Goal: Task Accomplishment & Management: Complete application form

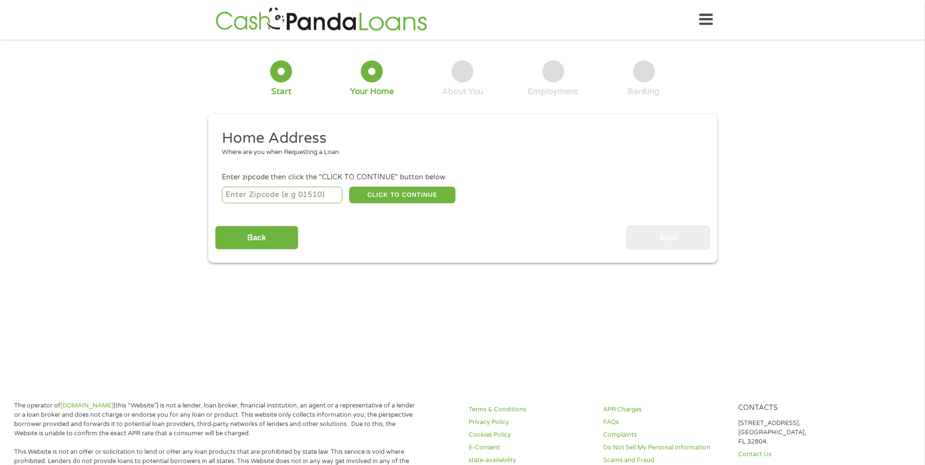
click at [272, 158] on li "Home Address Where are you when Requesting a Loan." at bounding box center [459, 147] width 488 height 37
click at [226, 156] on div "Where are you when Requesting a Loan." at bounding box center [459, 153] width 474 height 10
click at [339, 138] on h2 "Home Address" at bounding box center [459, 138] width 474 height 19
click at [330, 155] on div "Where are you when Requesting a Loan." at bounding box center [459, 153] width 474 height 10
click at [352, 151] on div "Where are you when Requesting a Loan." at bounding box center [459, 153] width 474 height 10
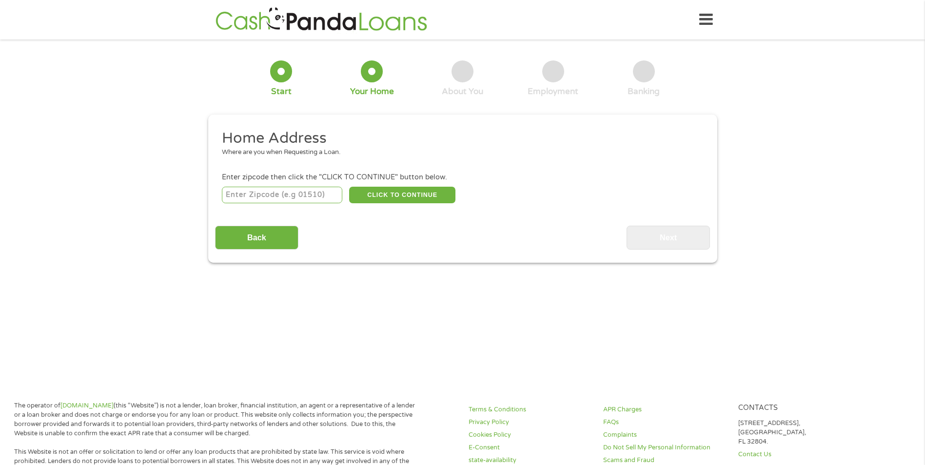
click at [232, 195] on input "number" at bounding box center [282, 195] width 120 height 17
type input "23434"
click at [234, 160] on li "Home Address Where are you when Requesting a Loan." at bounding box center [459, 147] width 488 height 37
click at [328, 138] on h2 "Home Address" at bounding box center [459, 138] width 474 height 19
click at [289, 131] on h2 "Home Address" at bounding box center [459, 138] width 474 height 19
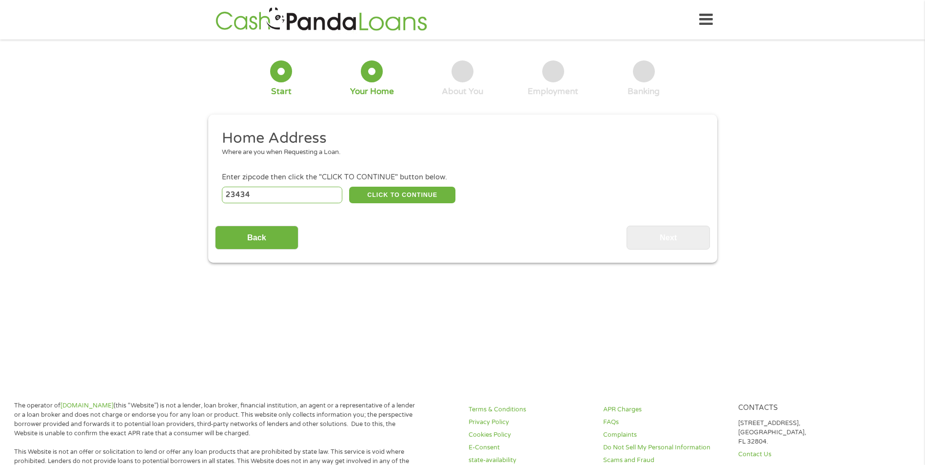
click at [364, 137] on h2 "Home Address" at bounding box center [459, 138] width 474 height 19
click at [223, 135] on h2 "Home Address" at bounding box center [459, 138] width 474 height 19
click at [384, 193] on button "CLICK TO CONTINUE" at bounding box center [402, 195] width 106 height 17
type input "23434"
type input "[GEOGRAPHIC_DATA]"
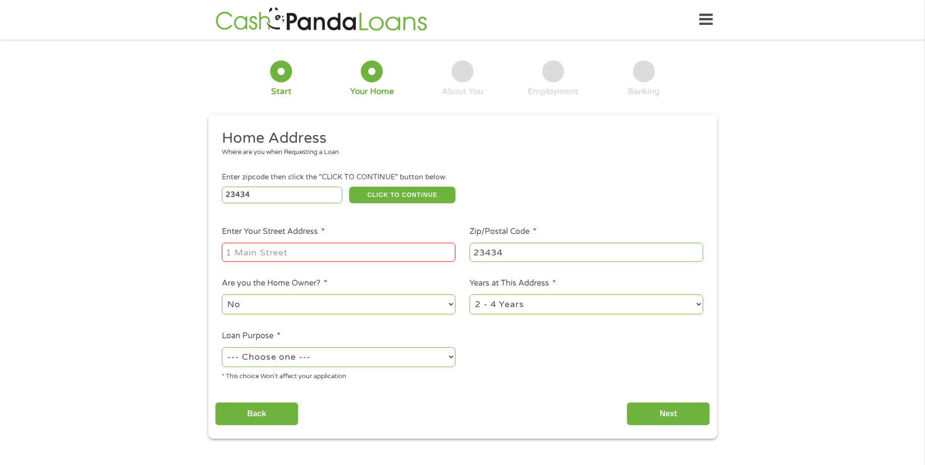
click at [240, 250] on input "Enter Your Street Address *" at bounding box center [338, 252] width 233 height 19
type input "[STREET_ADDRESS]"
click at [550, 302] on select "1 Year or less 1 - 2 Years 2 - 4 Years Over 4 Years" at bounding box center [585, 304] width 233 height 20
select select "60months"
click at [469, 294] on select "1 Year or less 1 - 2 Years 2 - 4 Years Over 4 Years" at bounding box center [585, 304] width 233 height 20
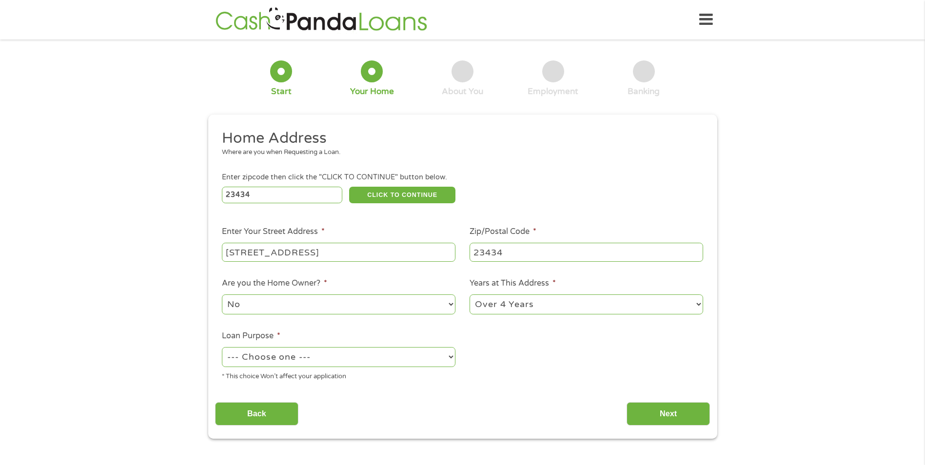
click at [448, 355] on select "--- Choose one --- Pay Bills Debt Consolidation Home Improvement Major Purchase…" at bounding box center [338, 357] width 233 height 20
select select "paybills"
click at [222, 347] on select "--- Choose one --- Pay Bills Debt Consolidation Home Improvement Major Purchase…" at bounding box center [338, 357] width 233 height 20
click at [666, 409] on input "Next" at bounding box center [667, 414] width 83 height 24
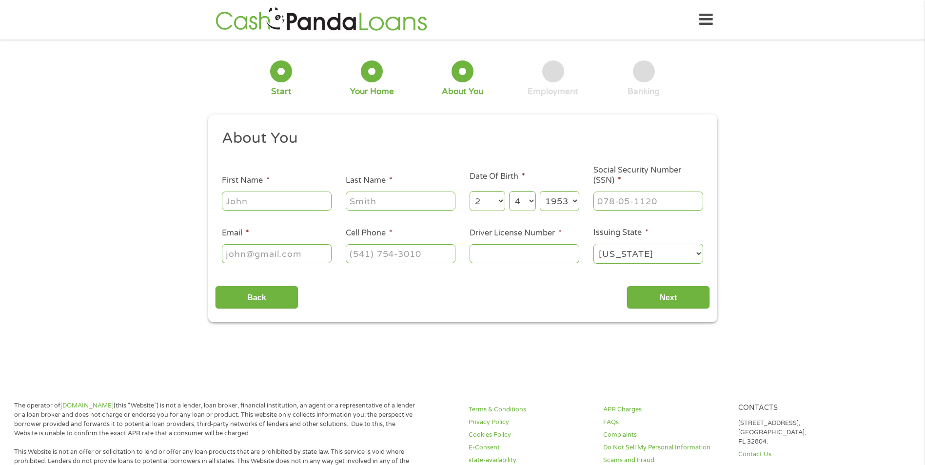
click at [288, 200] on input "First Name *" at bounding box center [277, 201] width 110 height 19
type input "[PERSON_NAME]"
type input "[EMAIL_ADDRESS][DOMAIN_NAME]"
type input "[PHONE_NUMBER]"
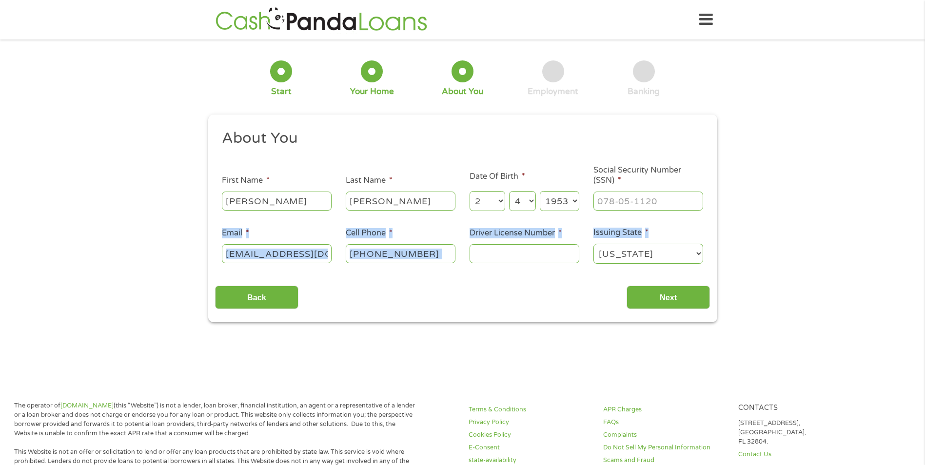
drag, startPoint x: 800, startPoint y: 195, endPoint x: 734, endPoint y: 220, distance: 70.3
click at [734, 220] on div "1 Start 2 Your Home 3 About You 4 Employment 5 Banking 6 This field is hidden w…" at bounding box center [462, 184] width 925 height 276
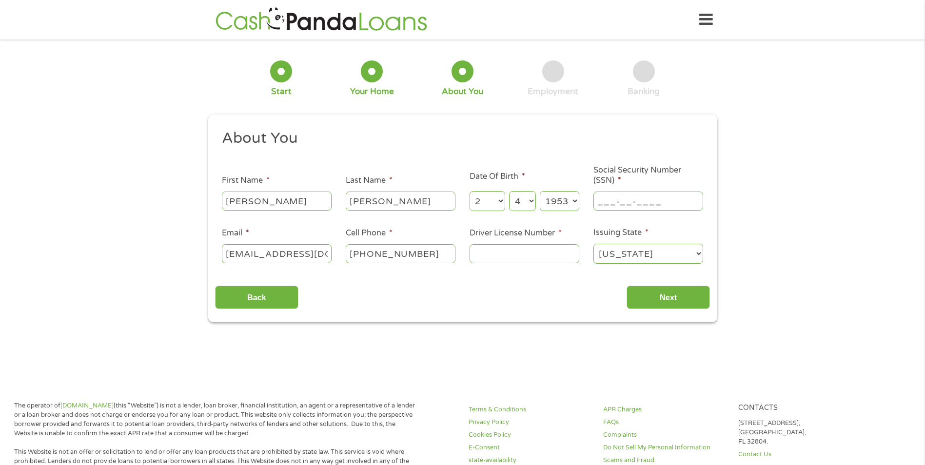
click at [612, 204] on input "___-__-____" at bounding box center [648, 201] width 110 height 19
type input "227-76-9931"
click at [511, 257] on input "Driver License Number *" at bounding box center [524, 253] width 110 height 19
type input "t61547010"
click at [660, 297] on input "Next" at bounding box center [667, 298] width 83 height 24
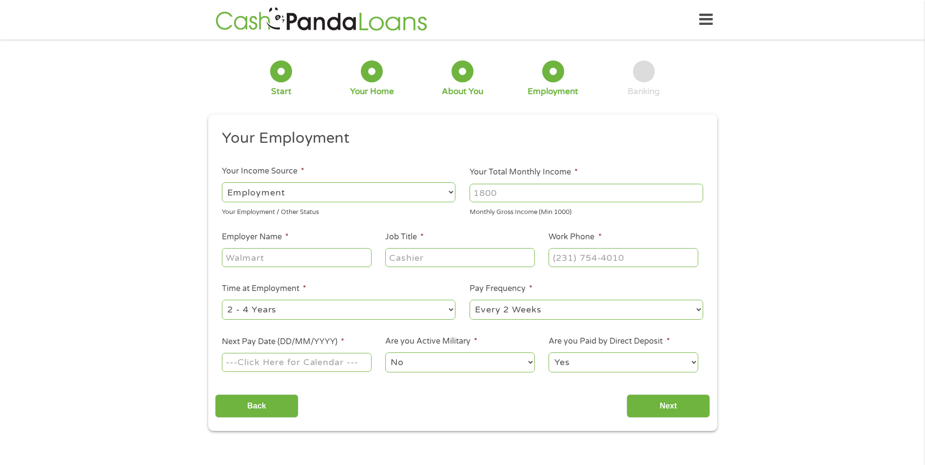
click at [449, 190] on select "--- Choose one --- Employment [DEMOGRAPHIC_DATA] Benefits" at bounding box center [338, 192] width 233 height 20
select select "selfEmployed"
click at [222, 182] on select "--- Choose one --- Employment [DEMOGRAPHIC_DATA] Benefits" at bounding box center [338, 192] width 233 height 20
click at [503, 193] on input "Your Total Monthly Income *" at bounding box center [585, 193] width 233 height 19
drag, startPoint x: 503, startPoint y: 193, endPoint x: 464, endPoint y: 199, distance: 39.4
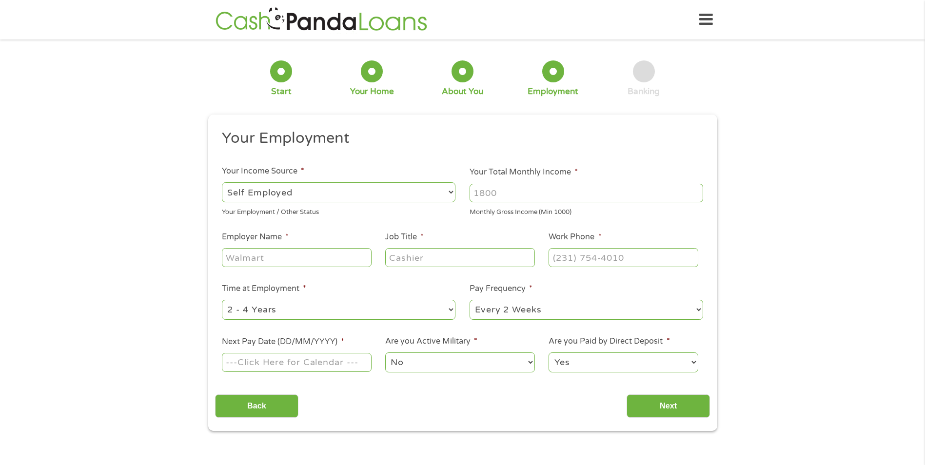
click at [464, 199] on li "Your Total Monthly Income * Monthly Gross Income (Min 1000)" at bounding box center [587, 191] width 248 height 51
type input "2448"
click at [281, 258] on input "Employer Name *" at bounding box center [296, 257] width 149 height 19
type input "[PERSON_NAME] Bookkeeper and Accounting"
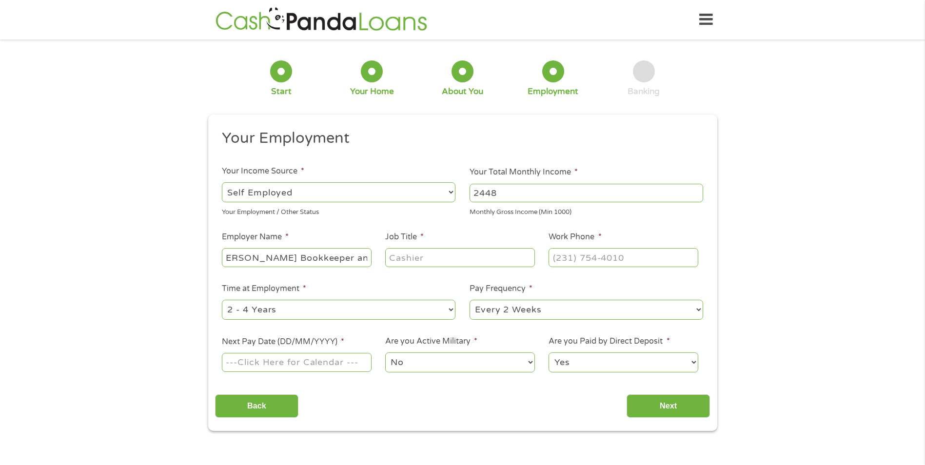
scroll to position [0, 0]
click at [414, 251] on input "Job Title *" at bounding box center [459, 257] width 149 height 19
type input "Owner"
click at [600, 266] on input "(___) ___-____" at bounding box center [622, 257] width 149 height 19
type input "[PHONE_NUMBER]"
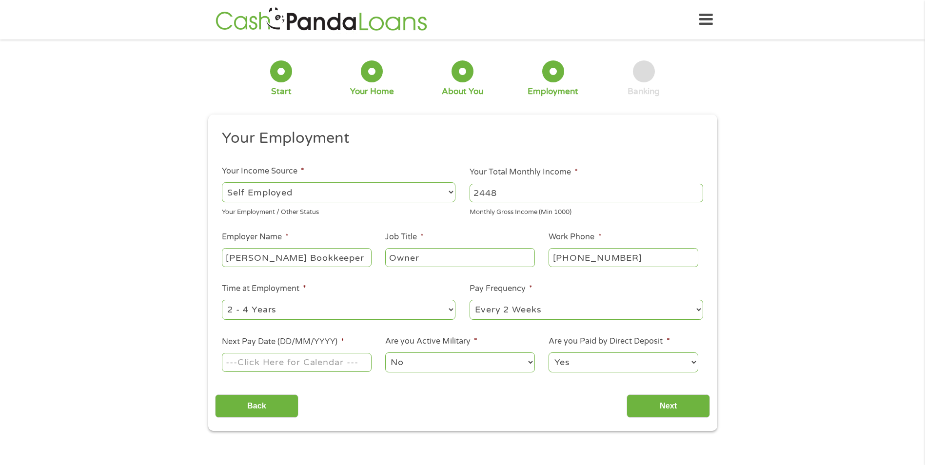
click at [416, 309] on select "--- Choose one --- 1 Year or less 1 - 2 Years 2 - 4 Years Over 4 Years" at bounding box center [338, 310] width 233 height 20
select select "60months"
click at [222, 300] on select "--- Choose one --- 1 Year or less 1 - 2 Years 2 - 4 Years Over 4 Years" at bounding box center [338, 310] width 233 height 20
click at [582, 312] on select "--- Choose one --- Every 2 Weeks Every Week Monthly Semi-Monthly" at bounding box center [585, 310] width 233 height 20
select select "monthly"
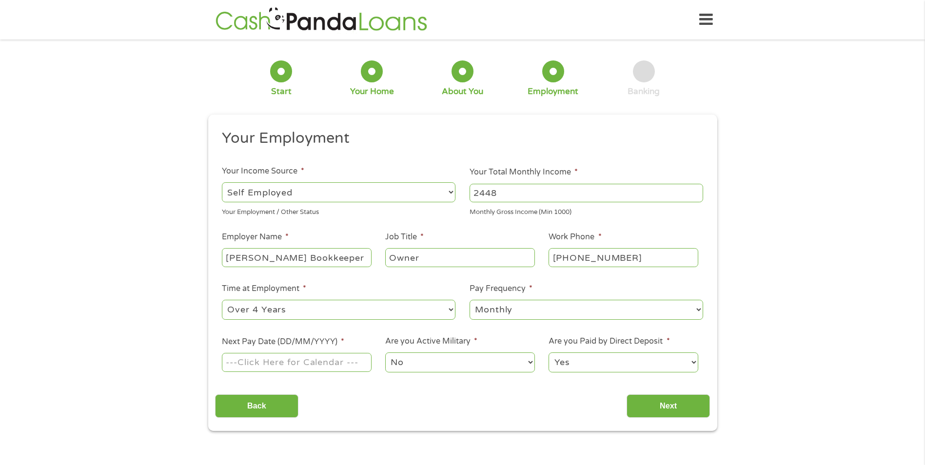
click at [469, 300] on select "--- Choose one --- Every 2 Weeks Every Week Monthly Semi-Monthly" at bounding box center [585, 310] width 233 height 20
click at [359, 363] on input "Next Pay Date (DD/MM/YYYY) *" at bounding box center [296, 362] width 149 height 19
type input "[DATE]"
click at [679, 404] on input "Next" at bounding box center [667, 406] width 83 height 24
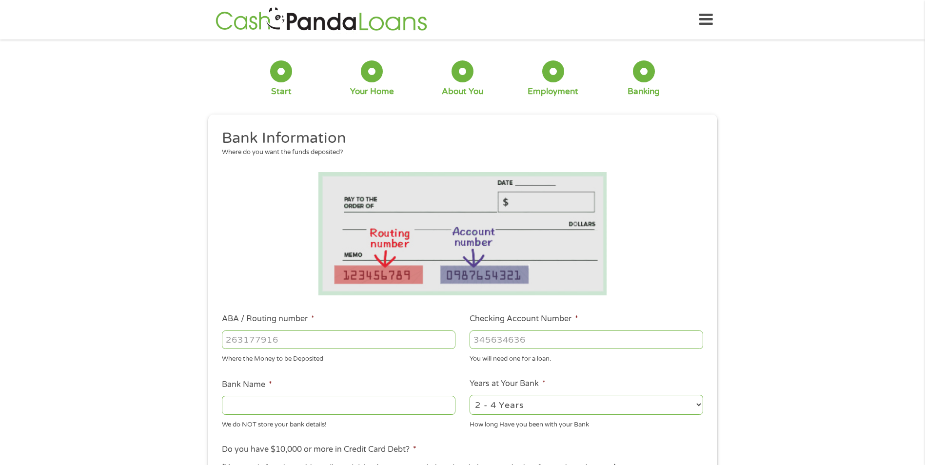
scroll to position [4, 4]
click at [245, 341] on input "ABA / Routing number *" at bounding box center [338, 339] width 233 height 19
type input "051000017"
type input "BANK OF AMERICA NA"
type input "051000017"
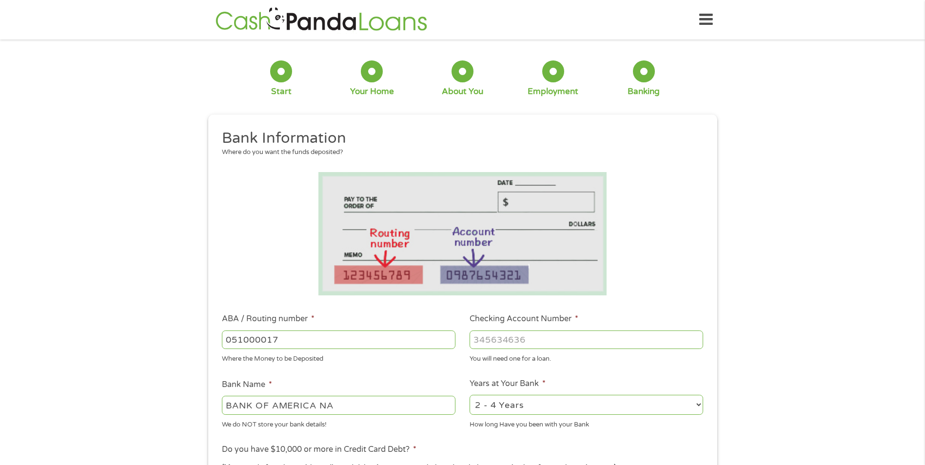
click at [505, 333] on input "Checking Account Number *" at bounding box center [585, 339] width 233 height 19
type input "04122683398"
click at [539, 404] on select "2 - 4 Years 6 - 12 Months 1 - 2 Years Over 4 Years" at bounding box center [585, 405] width 233 height 20
select select "60months"
click at [469, 395] on select "2 - 4 Years 6 - 12 Months 1 - 2 Years Over 4 Years" at bounding box center [585, 405] width 233 height 20
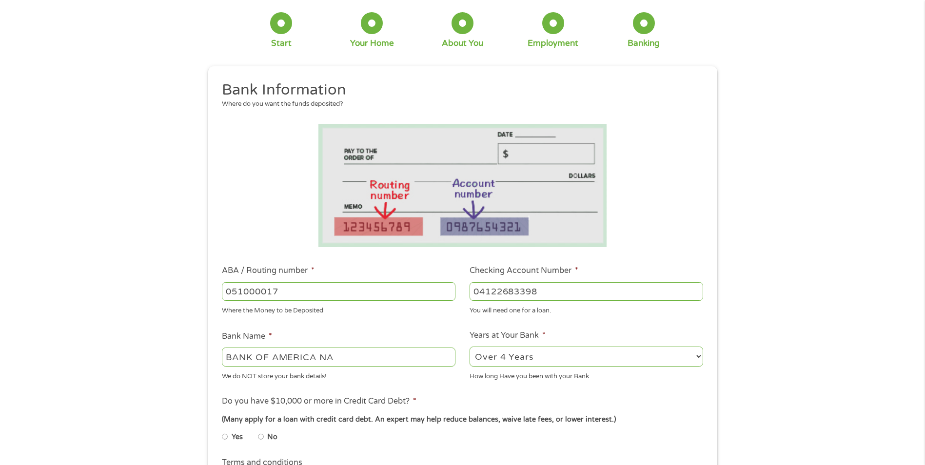
scroll to position [49, 0]
click at [258, 436] on input "No" at bounding box center [261, 436] width 6 height 16
radio input "true"
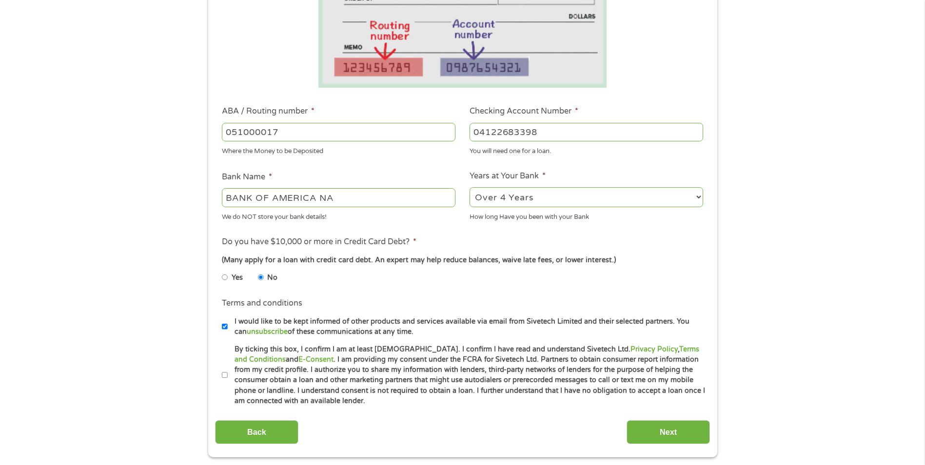
scroll to position [244, 0]
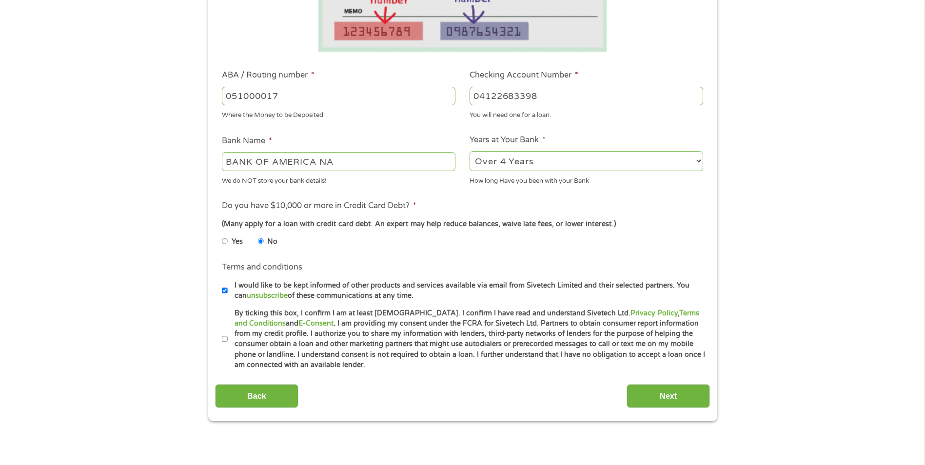
click at [227, 340] on input "By ticking this box, I confirm I am at least [DEMOGRAPHIC_DATA]. I confirm I ha…" at bounding box center [225, 339] width 6 height 16
checkbox input "true"
click at [671, 396] on input "Next" at bounding box center [667, 396] width 83 height 24
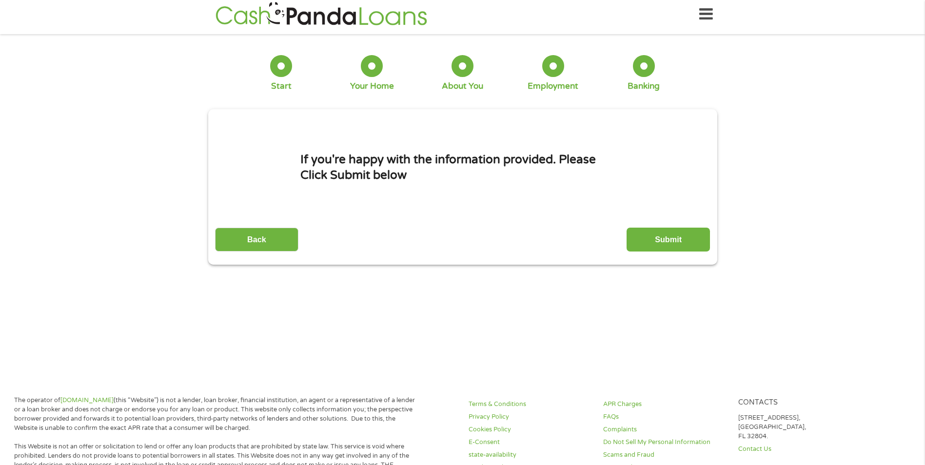
scroll to position [0, 0]
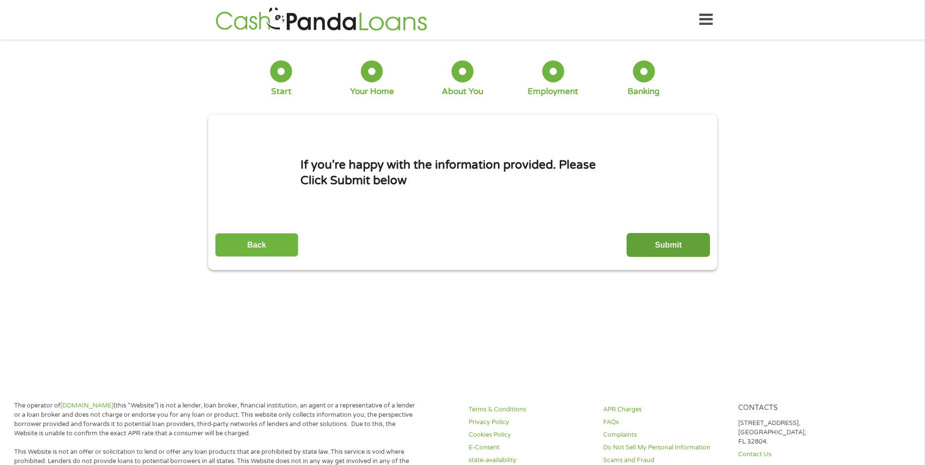
click at [670, 245] on input "Submit" at bounding box center [667, 245] width 83 height 24
